Goal: Task Accomplishment & Management: Manage account settings

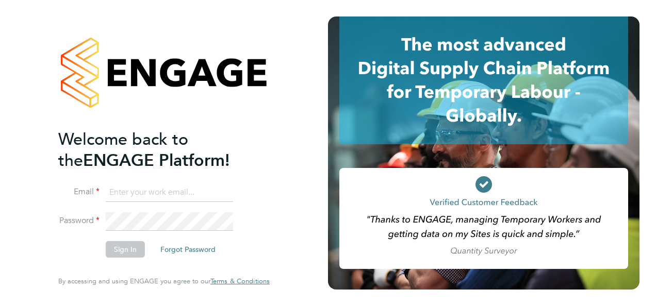
type input "hjones@skilledcareers.co.uk"
click at [122, 254] on button "Sign In" at bounding box center [125, 249] width 39 height 17
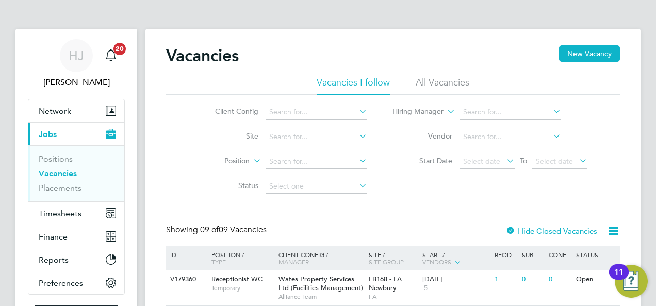
click at [179, 147] on div "Client Config Site Position Status Hiring Manager Vendor Start Date Select date…" at bounding box center [393, 147] width 454 height 104
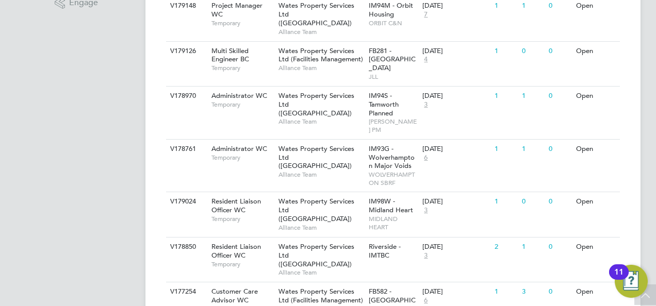
scroll to position [409, 0]
